Goal: Check status: Check status

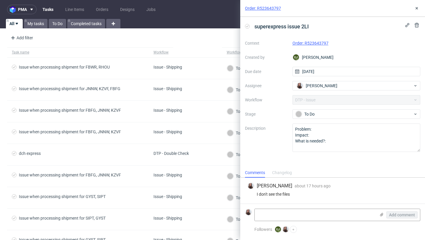
click at [323, 44] on link "Order: R523643797" at bounding box center [311, 43] width 36 height 5
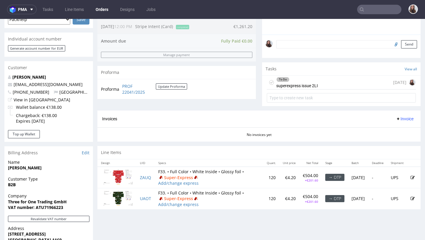
scroll to position [170, 0]
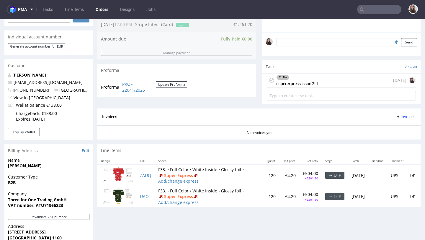
click at [309, 85] on div "To Do superexpress issue 2LI" at bounding box center [297, 81] width 42 height 14
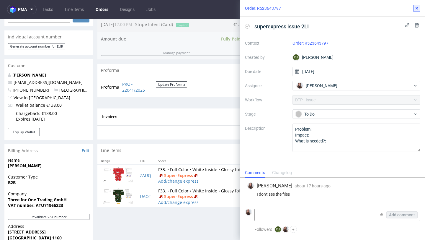
click at [417, 6] on icon at bounding box center [417, 8] width 5 height 5
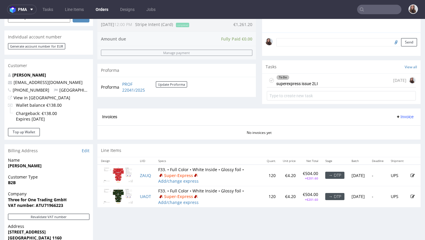
click at [368, 11] on input "text" at bounding box center [379, 9] width 44 height 9
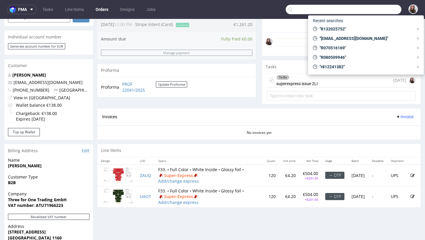
paste input "R654033142"
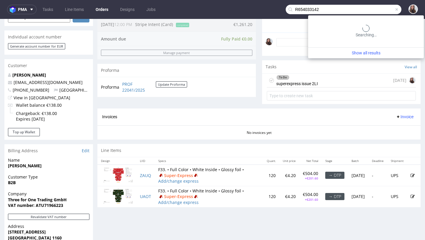
type input "R654033142"
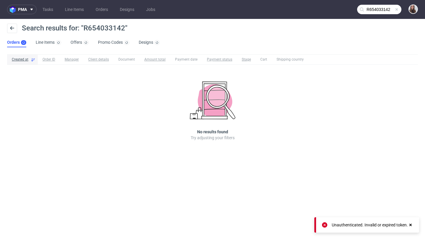
click at [396, 10] on span at bounding box center [397, 9] width 5 height 5
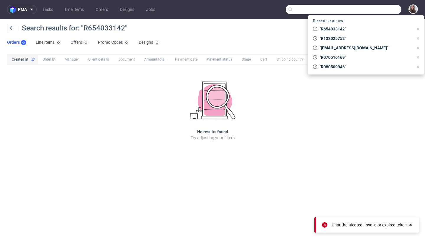
click at [369, 11] on input "text" at bounding box center [344, 9] width 116 height 9
paste input "R654033142"
type input "R654033142"
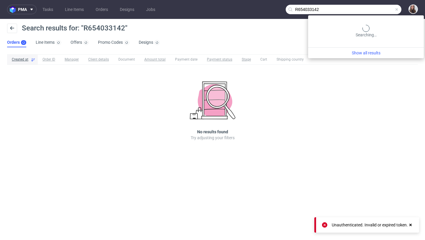
click at [384, 13] on input "R654033142" at bounding box center [344, 9] width 116 height 9
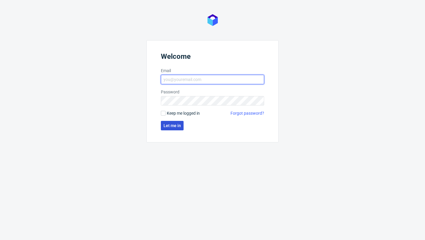
type input "sandra.beska@packhelp.com"
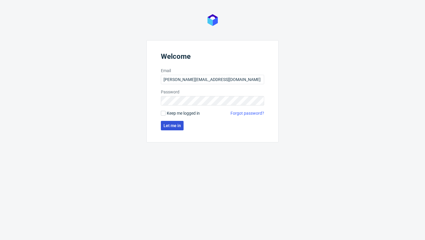
click at [177, 124] on span "Let me in" at bounding box center [172, 125] width 17 height 4
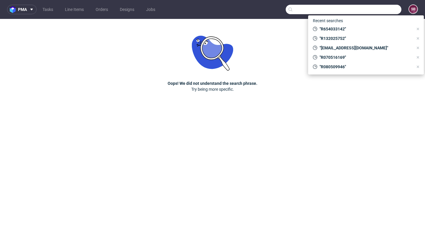
click at [380, 11] on input "text" at bounding box center [344, 9] width 116 height 9
paste input "R654033142"
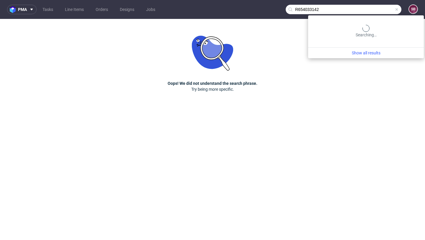
type input "R654033142"
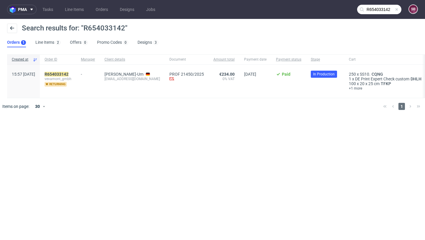
click at [71, 77] on span "vevamont_gmbh" at bounding box center [58, 79] width 27 height 5
click at [69, 76] on mark "R654033142" at bounding box center [57, 74] width 24 height 5
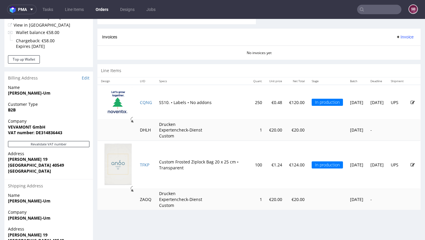
scroll to position [243, 0]
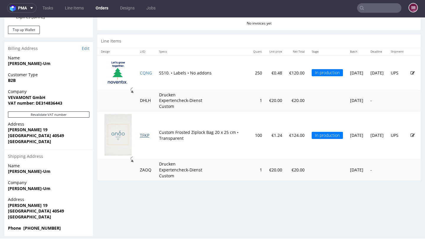
scroll to position [274, 0]
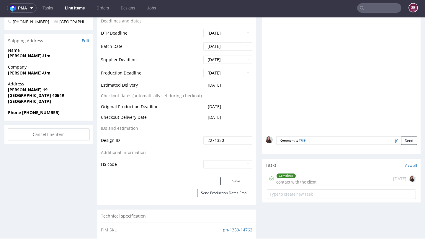
scroll to position [271, 0]
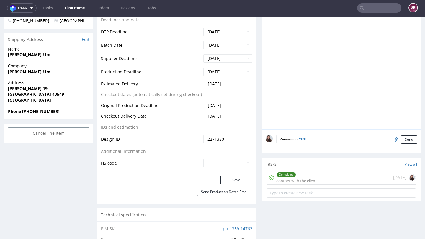
click at [320, 177] on div "Completed contact with the client 6 days ago" at bounding box center [341, 178] width 149 height 14
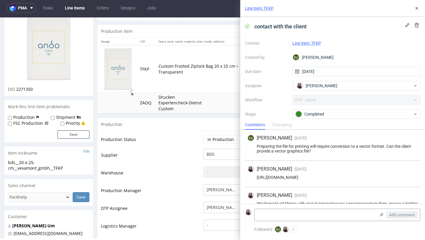
scroll to position [40, 0]
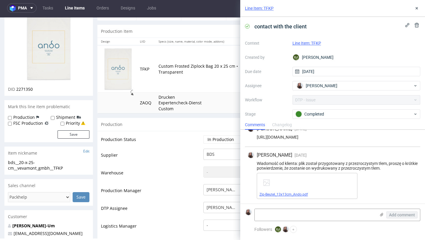
click at [295, 195] on link "Zip-Beutel_13x13cm_Ando.pdf" at bounding box center [284, 194] width 48 height 4
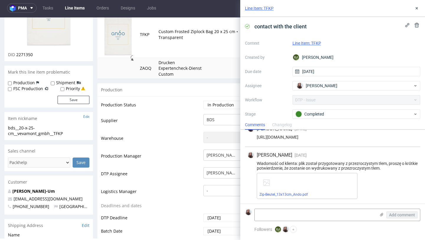
scroll to position [0, 0]
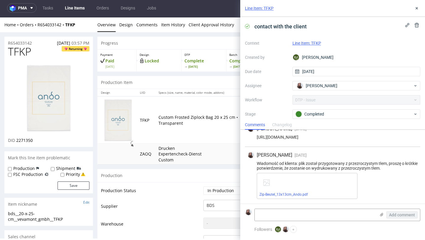
drag, startPoint x: 337, startPoint y: 56, endPoint x: 303, endPoint y: 53, distance: 34.4
click at [303, 53] on div "EJ Elżbieta Jelińska" at bounding box center [357, 57] width 128 height 9
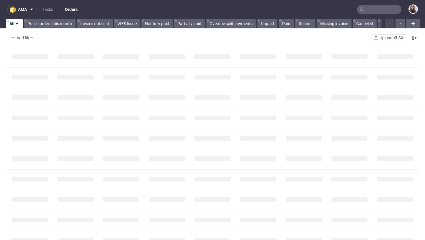
click at [382, 7] on input "text" at bounding box center [379, 9] width 44 height 9
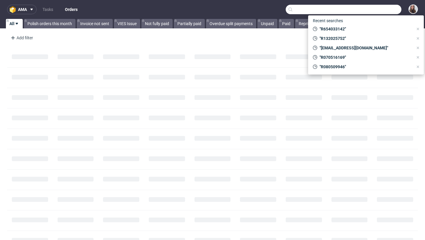
paste input "R544206651"
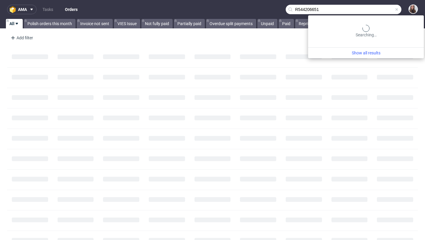
type input "R544206651"
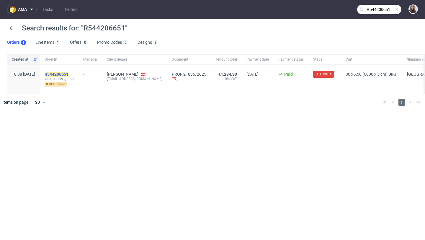
click at [69, 73] on mark "R544206651" at bounding box center [57, 74] width 24 height 5
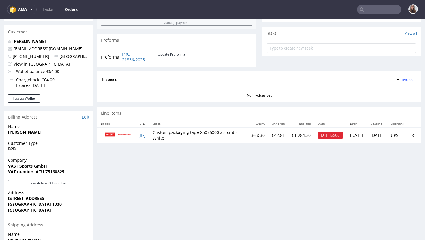
scroll to position [224, 0]
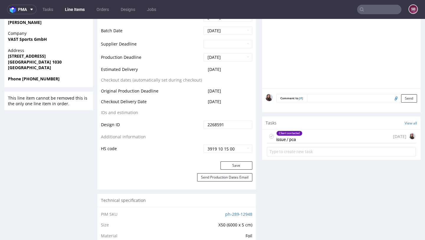
scroll to position [246, 0]
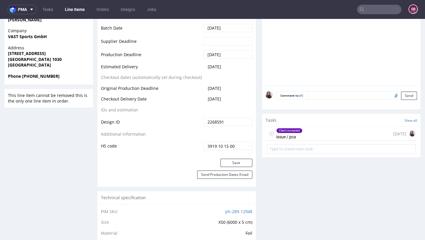
click at [320, 137] on div "Client contacted issue / pca 8 days ago" at bounding box center [341, 134] width 149 height 14
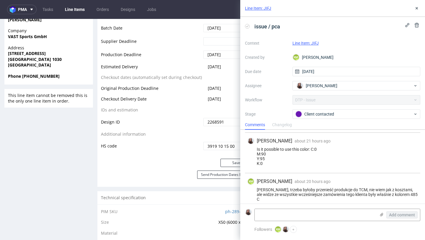
scroll to position [205, 0]
click at [294, 213] on textarea at bounding box center [315, 215] width 121 height 12
click at [287, 210] on textarea at bounding box center [315, 215] width 121 height 12
click at [283, 214] on textarea "485" at bounding box center [315, 215] width 121 height 12
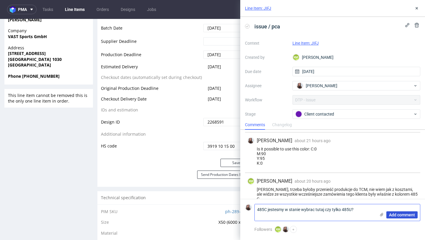
type textarea "485C jestesmy w stanie wybrac tutaj czy tylko 485U?"
click at [399, 217] on span "Add comment" at bounding box center [402, 215] width 26 height 4
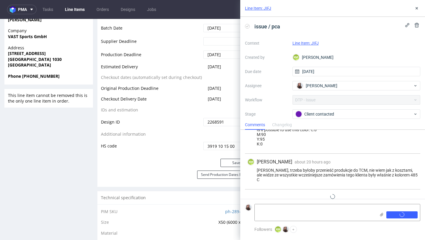
scroll to position [231, 0]
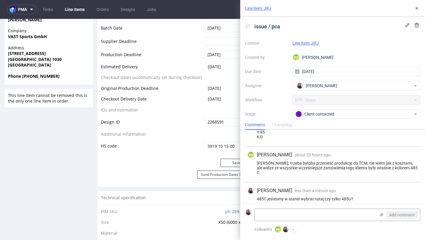
click at [307, 45] on div "Line Item: JIFJ" at bounding box center [357, 43] width 128 height 7
click at [306, 44] on link "Line Item: JIFJ" at bounding box center [306, 43] width 26 height 5
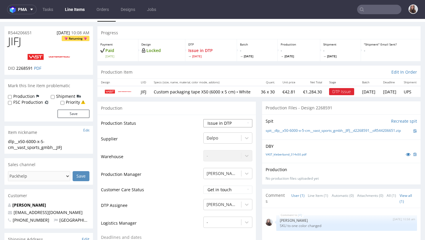
scroll to position [12, 0]
click at [220, 127] on select "Waiting for Artwork Waiting for Diecut Waiting for Mockup Waiting for DTP Waiti…" at bounding box center [228, 123] width 49 height 8
select select "back_for_dtp"
click at [204, 119] on select "Waiting for Artwork Waiting for Diecut Waiting for Mockup Waiting for DTP Waiti…" at bounding box center [228, 123] width 49 height 8
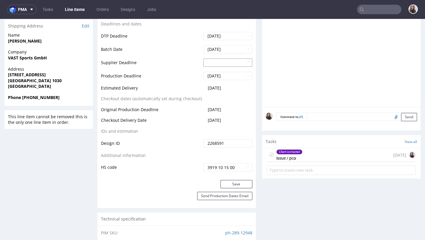
scroll to position [227, 0]
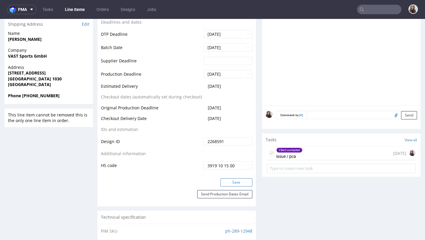
click at [238, 184] on button "Save" at bounding box center [237, 182] width 32 height 8
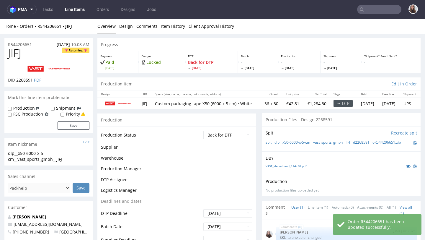
scroll to position [223, 0]
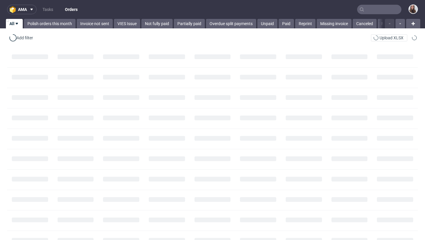
click at [377, 11] on input "text" at bounding box center [379, 9] width 44 height 9
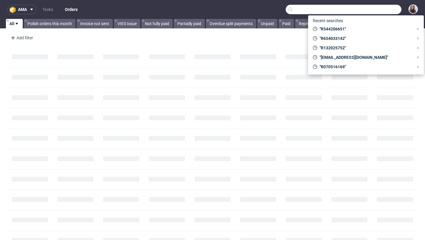
paste input "R654033142"
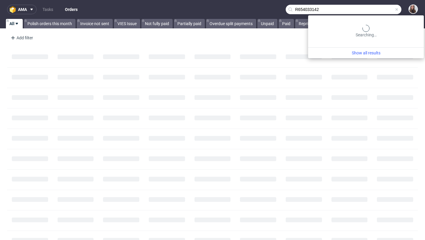
type input "R654033142"
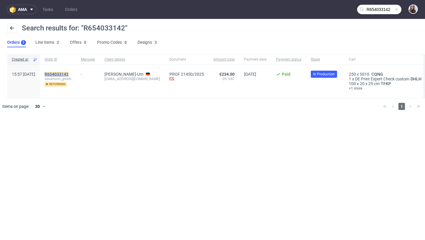
click at [69, 74] on mark "R654033142" at bounding box center [57, 74] width 24 height 5
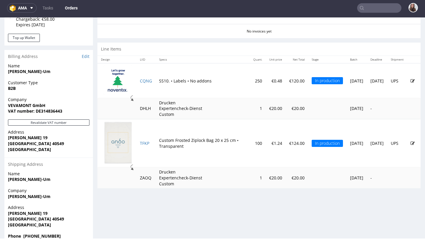
scroll to position [276, 0]
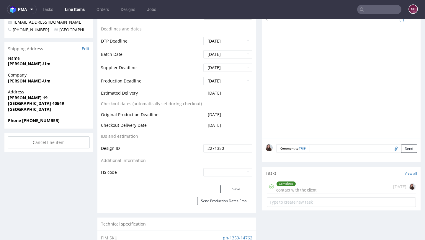
scroll to position [271, 0]
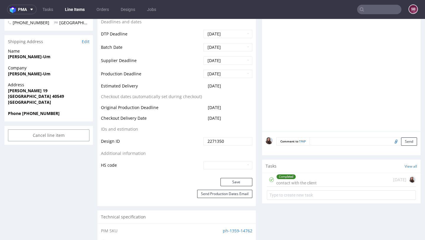
click at [309, 176] on div "Completed" at bounding box center [297, 176] width 40 height 5
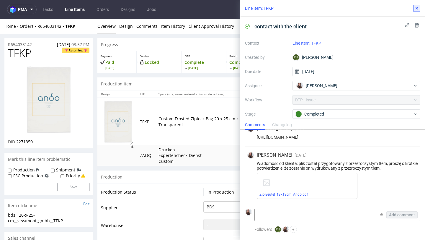
click at [418, 10] on icon at bounding box center [417, 8] width 5 height 5
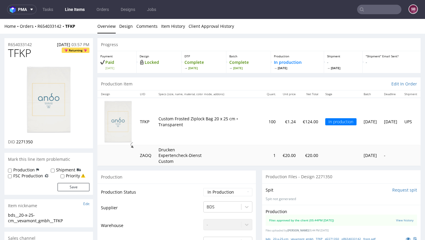
click at [377, 15] on nav "pma Tasks Line Items Orders Designs Jobs SB" at bounding box center [212, 9] width 425 height 19
click at [375, 9] on input "text" at bounding box center [379, 9] width 44 height 9
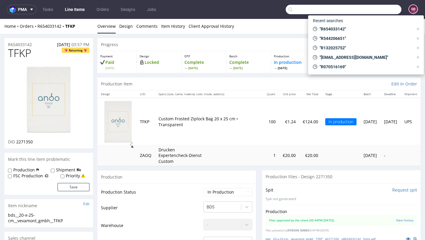
paste input "R047954568"
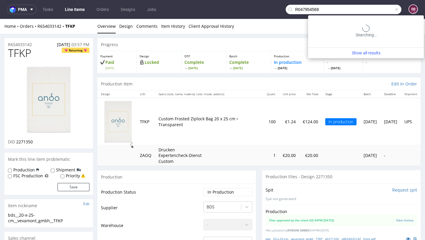
type input "R047954568"
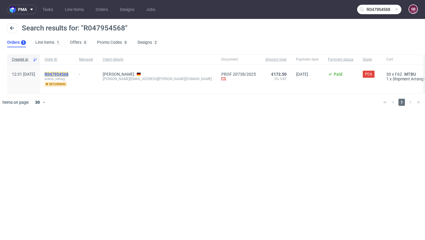
click at [69, 73] on mark "R047954568" at bounding box center [57, 74] width 24 height 5
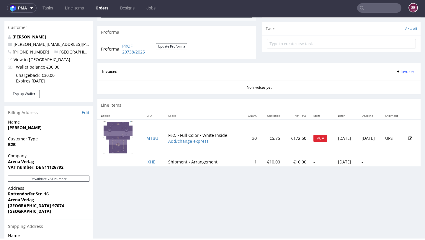
scroll to position [224, 0]
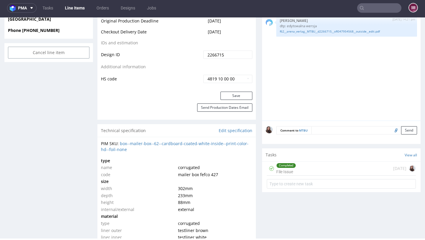
scroll to position [338, 0]
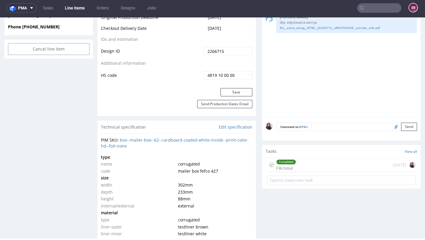
click at [294, 161] on div "Completed File Issue 13 days ago" at bounding box center [341, 165] width 149 height 14
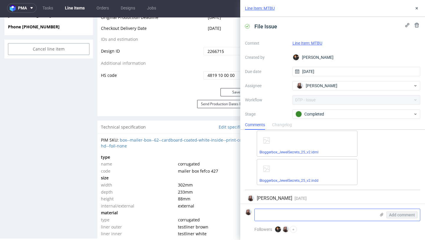
scroll to position [326, 0]
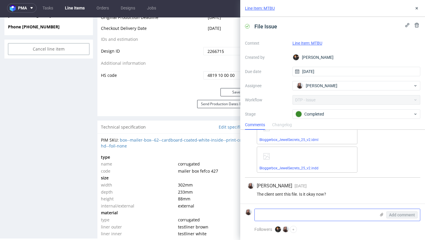
click at [287, 215] on textarea at bounding box center [315, 215] width 121 height 12
click at [418, 7] on use at bounding box center [417, 8] width 2 height 2
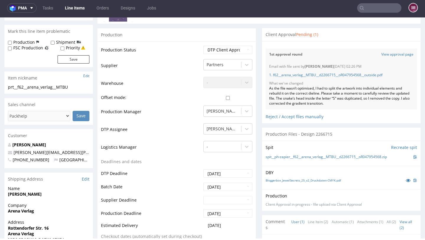
scroll to position [108, 0]
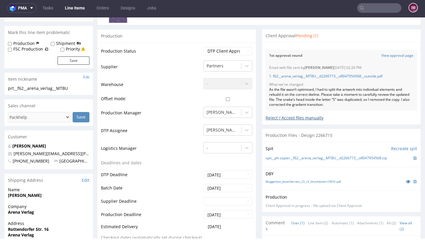
click at [313, 117] on div "Reject / Accept files manually" at bounding box center [342, 115] width 152 height 10
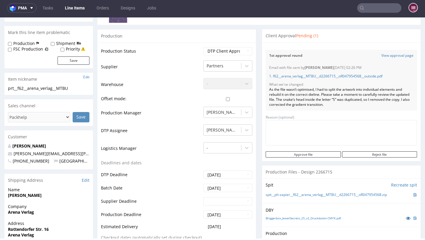
click at [311, 135] on textarea at bounding box center [342, 132] width 152 height 25
paste textarea "R047954568"
drag, startPoint x: 299, startPoint y: 130, endPoint x: 237, endPoint y: 128, distance: 61.8
type textarea "R"
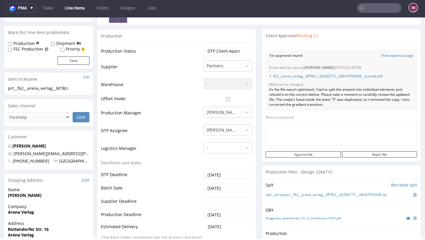
paste textarea "Z mojej strony wszystko wygląda poprawnie, z wyjątkiem numeru w stopce redakcyj…"
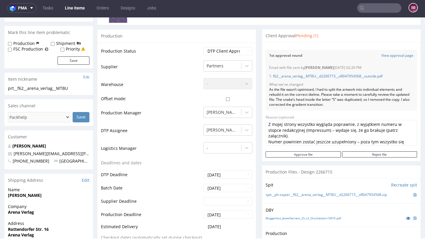
click at [268, 123] on textarea "Z mojej strony wszystko wygląda poprawnie, z wyjątkiem numeru w stopce redakcyj…" at bounding box center [342, 132] width 152 height 25
click at [267, 123] on textarea "Z mojej strony wszystko wygląda poprawnie, z wyjątkiem numeru w stopce redakcyj…" at bounding box center [342, 132] width 152 height 25
type textarea "Wiadomość od Z mojej strony wszystko wygląda poprawnie, z wyjątkiem numeru w st…"
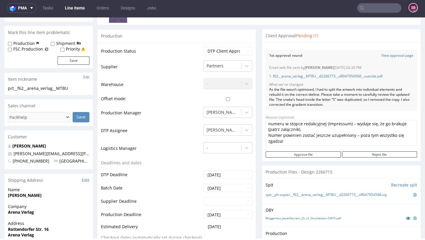
scroll to position [0, 0]
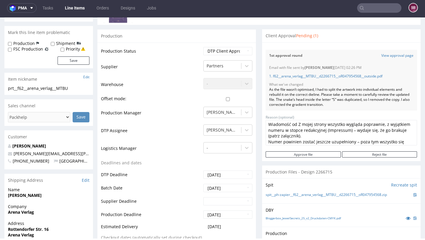
drag, startPoint x: 312, startPoint y: 141, endPoint x: 251, endPoint y: 118, distance: 64.5
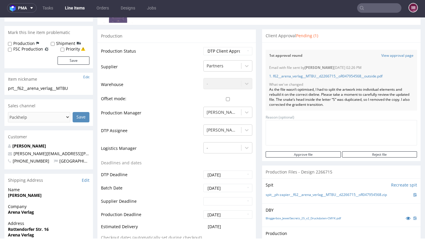
click at [340, 130] on textarea at bounding box center [342, 132] width 152 height 25
paste textarea "From my side, everything looks correct, except for the number in the imprint se…"
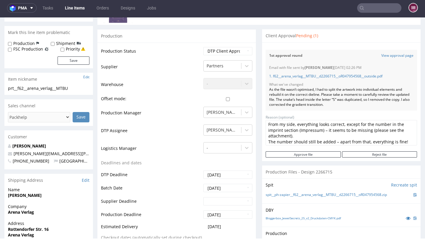
drag, startPoint x: 292, startPoint y: 124, endPoint x: 277, endPoint y: 125, distance: 14.8
click at [277, 125] on textarea "From my side, everything looks correct, except for the number in the imprint se…" at bounding box center [342, 132] width 152 height 25
type textarea "From the client side, everything looks correct, except for the number in the im…"
click at [387, 153] on input "Reject file" at bounding box center [379, 154] width 75 height 6
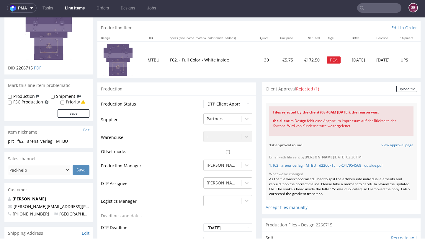
scroll to position [0, 0]
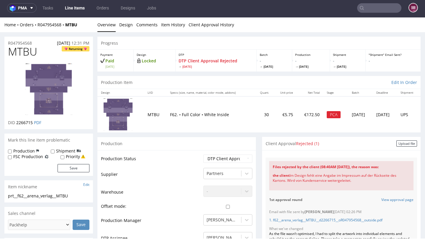
click at [367, 8] on input "text" at bounding box center [379, 7] width 44 height 9
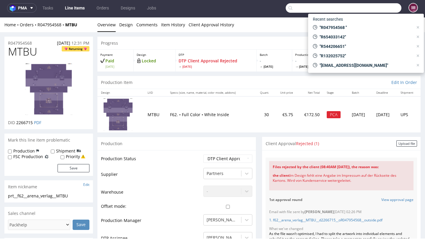
paste input "R292783168"
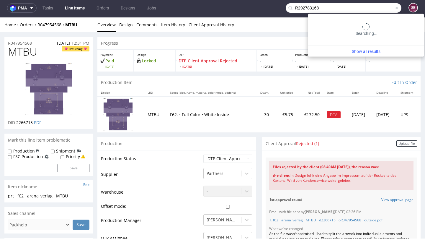
type input "R292783168"
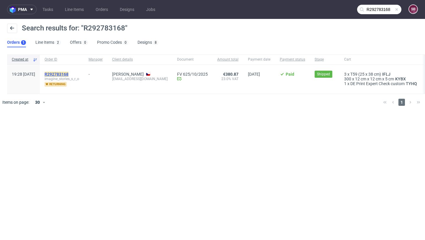
click at [69, 75] on mark "R292783168" at bounding box center [57, 74] width 24 height 5
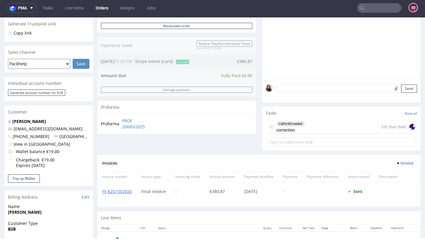
scroll to position [128, 0]
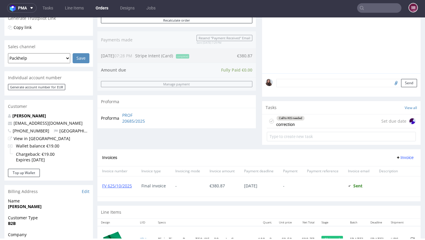
click at [311, 127] on div "Call to KIS needed correction Set due date" at bounding box center [341, 121] width 149 height 14
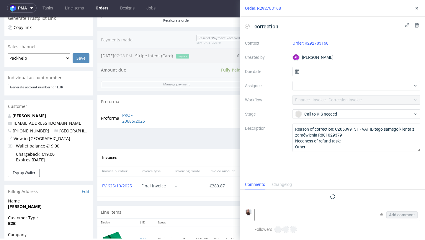
scroll to position [5, 0]
click at [417, 8] on use at bounding box center [417, 8] width 2 height 2
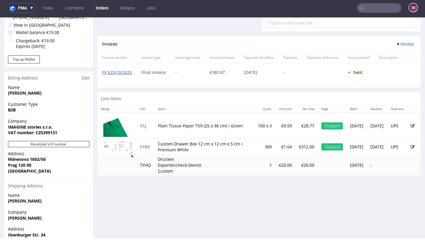
scroll to position [242, 0]
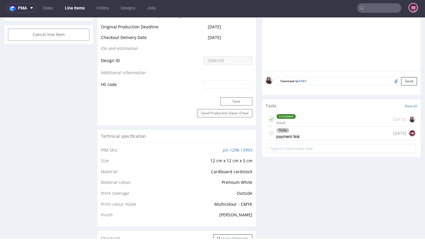
scroll to position [321, 0]
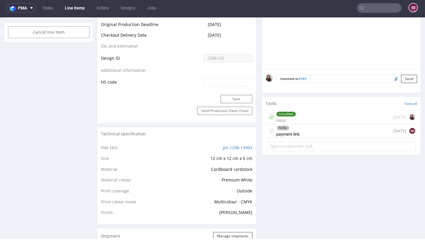
click at [291, 138] on div "To Do payment link" at bounding box center [287, 131] width 23 height 14
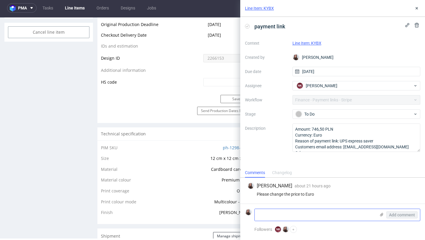
click at [288, 209] on textarea at bounding box center [315, 215] width 121 height 12
click at [288, 214] on textarea at bounding box center [315, 215] width 121 height 12
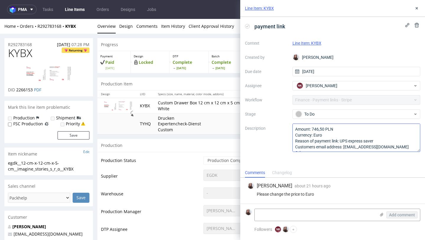
scroll to position [6, 0]
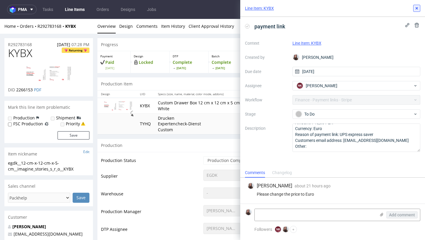
click at [418, 8] on icon at bounding box center [417, 8] width 5 height 5
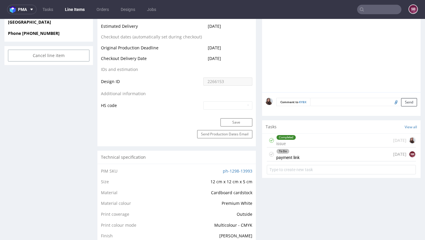
scroll to position [331, 0]
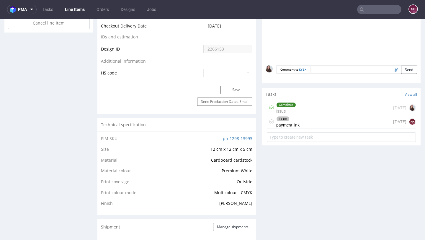
click at [311, 115] on div "Completed issue 14 days ago" at bounding box center [341, 108] width 149 height 14
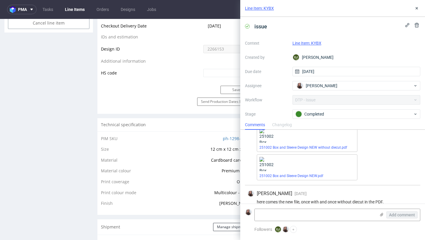
scroll to position [173, 0]
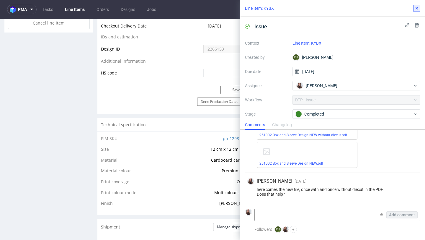
click at [417, 7] on use at bounding box center [417, 8] width 2 height 2
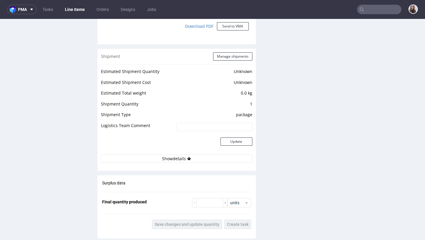
scroll to position [717, 0]
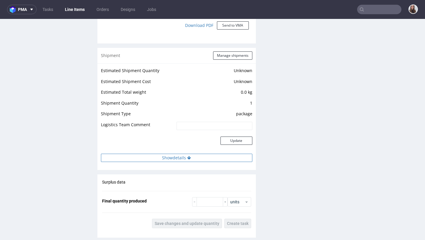
click at [177, 157] on button "Show details" at bounding box center [177, 158] width 152 height 8
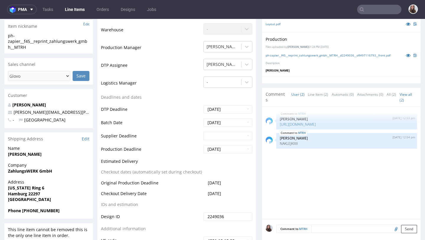
scroll to position [170, 0]
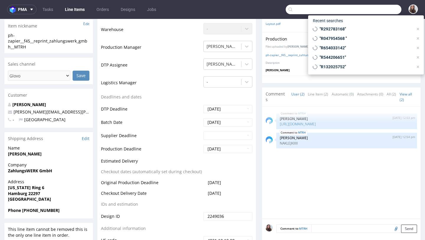
click at [372, 11] on input "text" at bounding box center [344, 9] width 116 height 9
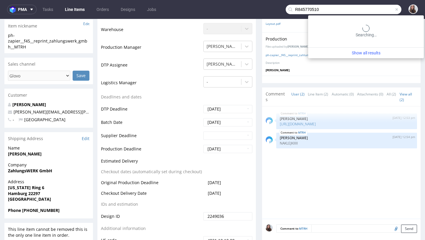
type input "R845770510"
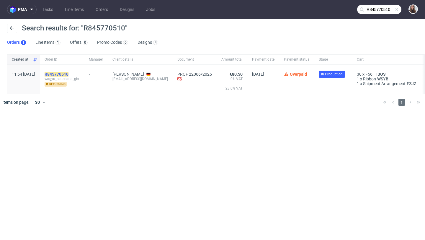
click at [69, 74] on mark "R845770510" at bounding box center [57, 74] width 24 height 5
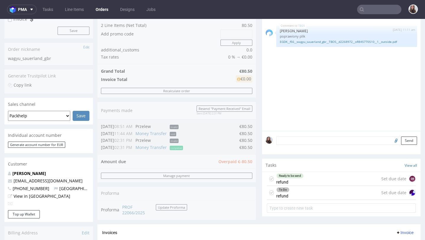
scroll to position [104, 0]
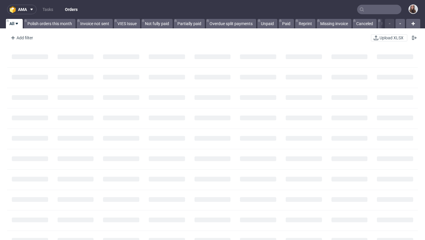
click at [388, 11] on input "text" at bounding box center [379, 9] width 44 height 9
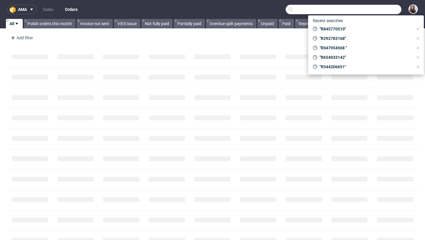
paste input "R893935200"
type input "R893935200"
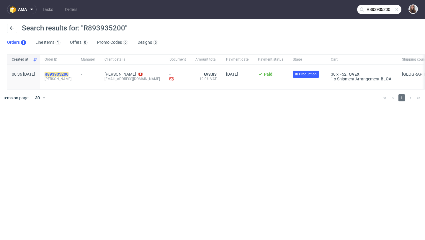
click at [69, 74] on mark "R893935200" at bounding box center [57, 74] width 24 height 5
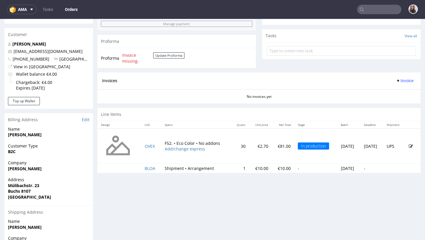
scroll to position [210, 0]
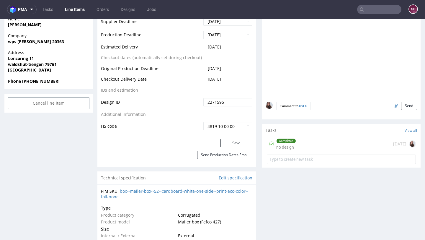
scroll to position [277, 0]
